Goal: Information Seeking & Learning: Learn about a topic

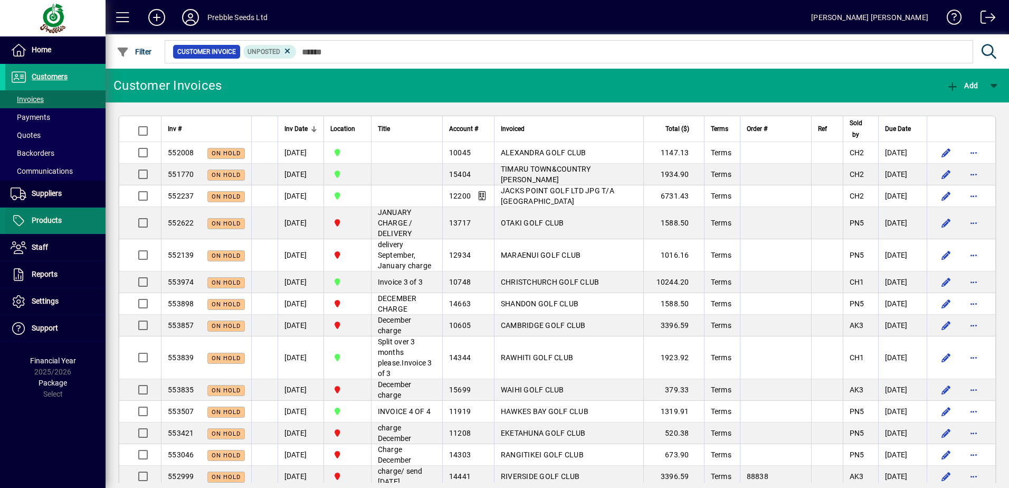
click at [43, 218] on span "Products" at bounding box center [47, 220] width 30 height 8
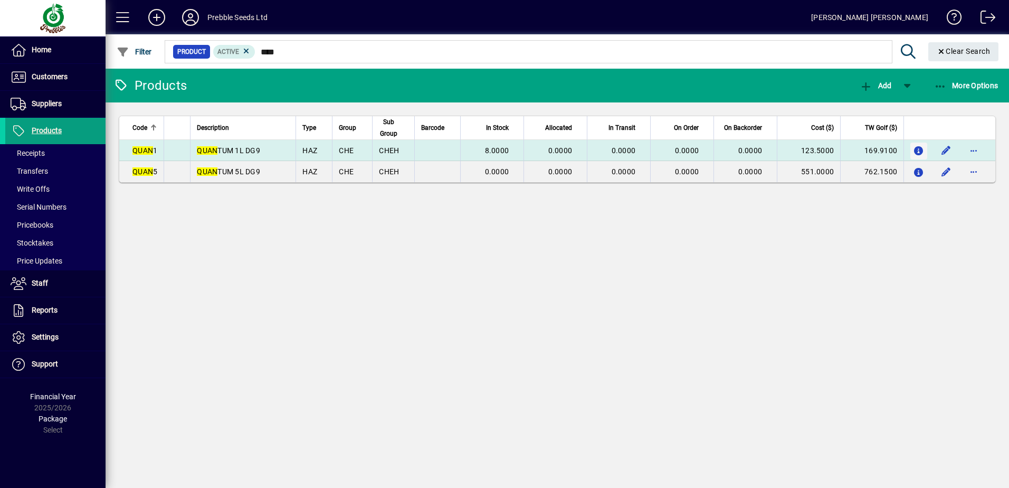
click at [919, 149] on icon "button" at bounding box center [918, 151] width 11 height 9
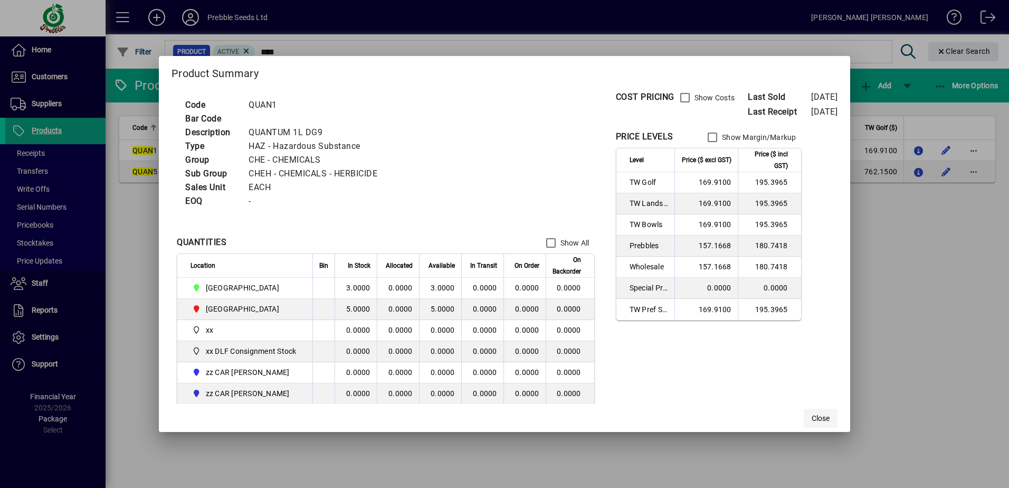
click at [829, 417] on span "Close" at bounding box center [820, 418] width 18 height 11
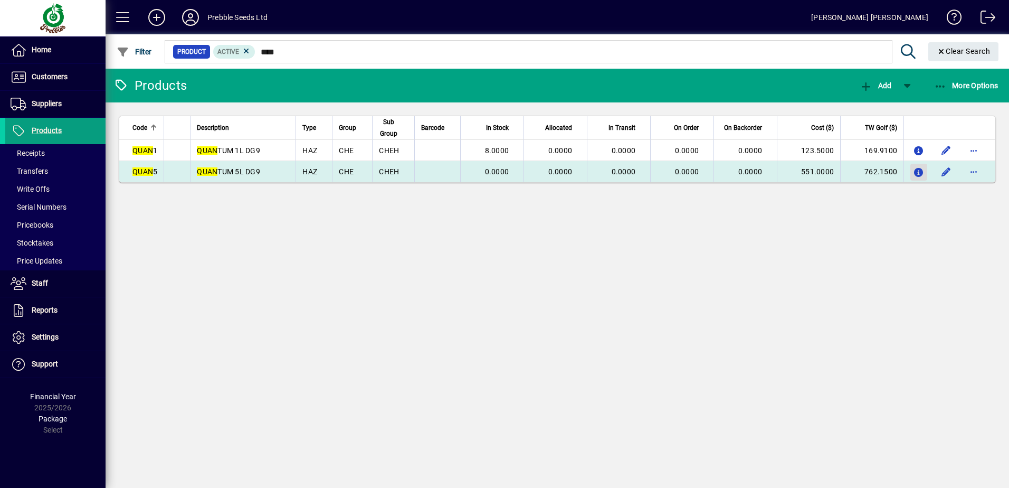
click at [919, 173] on icon "button" at bounding box center [918, 172] width 11 height 9
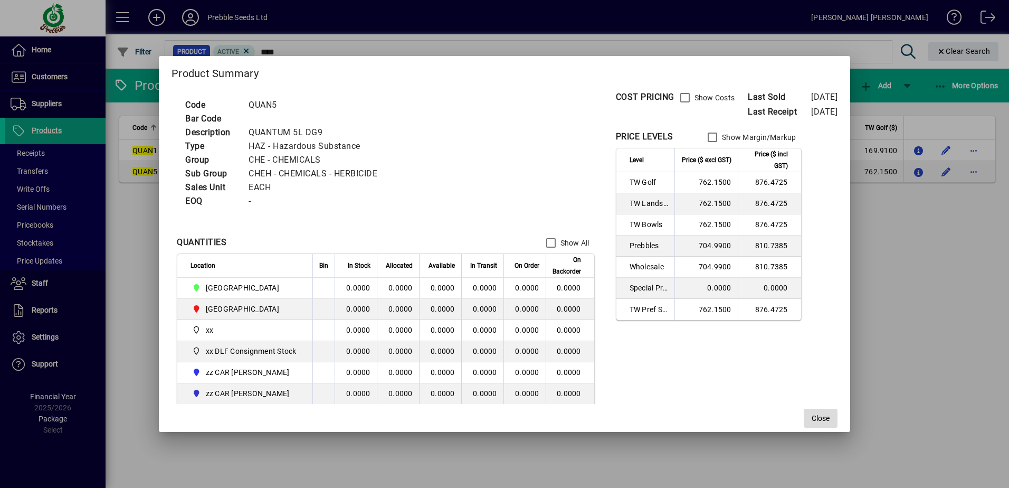
click at [829, 416] on span "Close" at bounding box center [820, 418] width 18 height 11
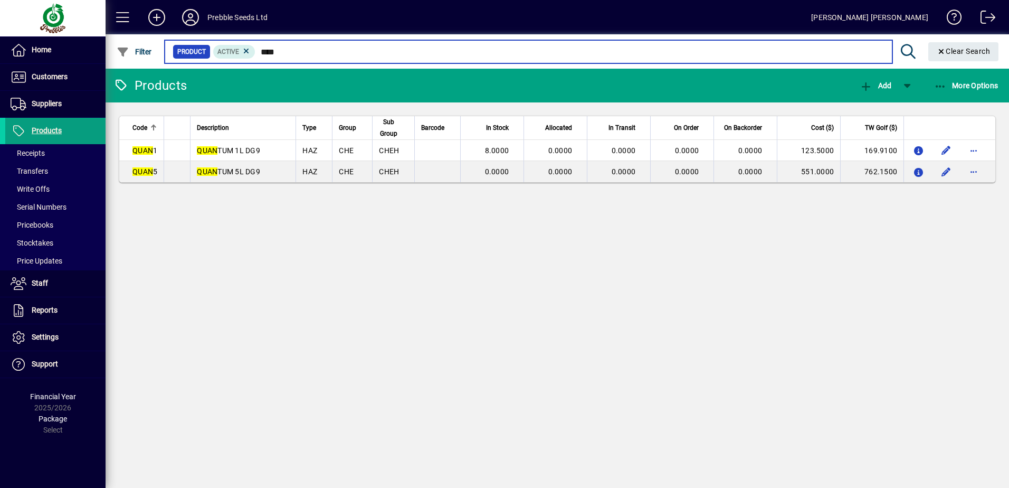
click at [360, 49] on input "****" at bounding box center [569, 51] width 628 height 15
type input "*"
